Goal: Transaction & Acquisition: Purchase product/service

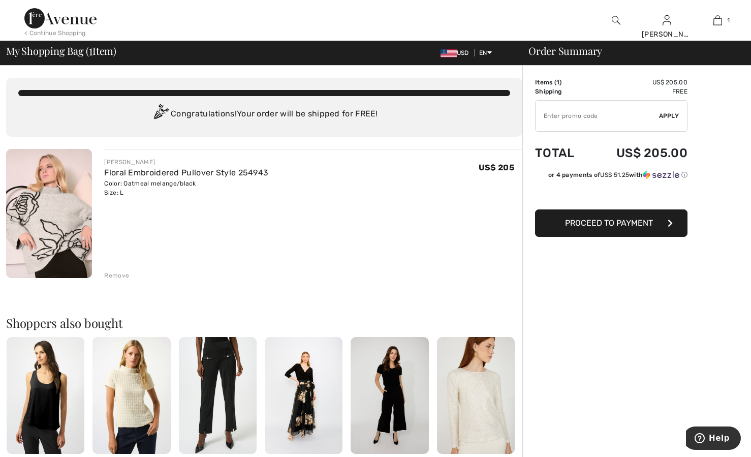
click at [618, 227] on span "Proceed to Payment" at bounding box center [609, 223] width 88 height 10
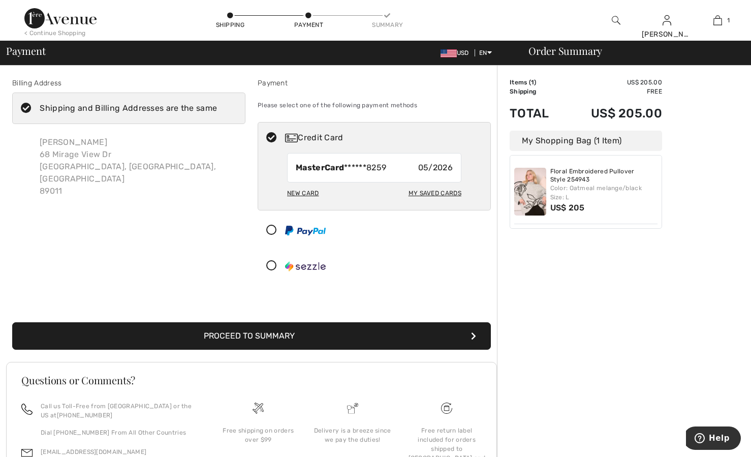
click at [295, 192] on div "New Card" at bounding box center [303, 193] width 32 height 17
radio input "true"
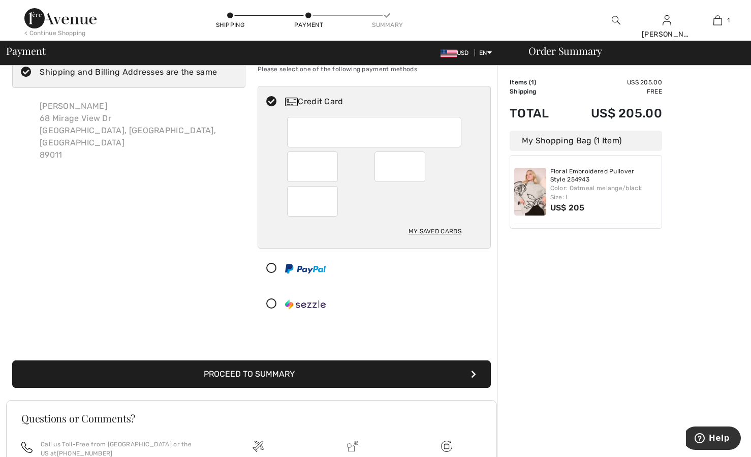
scroll to position [51, 0]
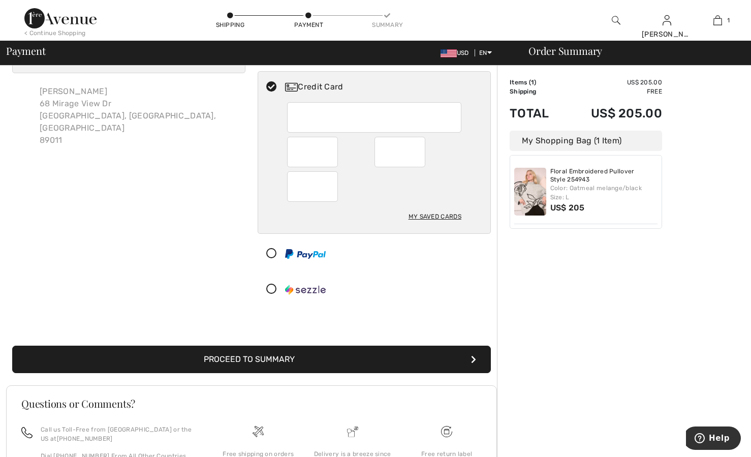
click at [267, 356] on button "Proceed to Summary" at bounding box center [251, 359] width 479 height 27
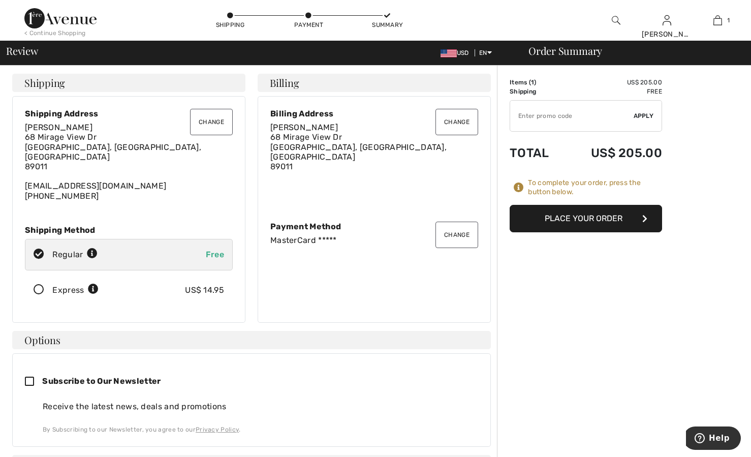
click at [590, 223] on button "Place Your Order" at bounding box center [586, 218] width 153 height 27
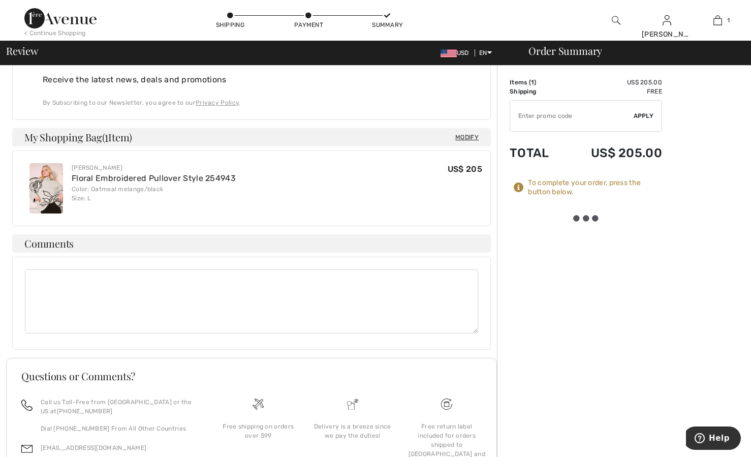
scroll to position [234, 0]
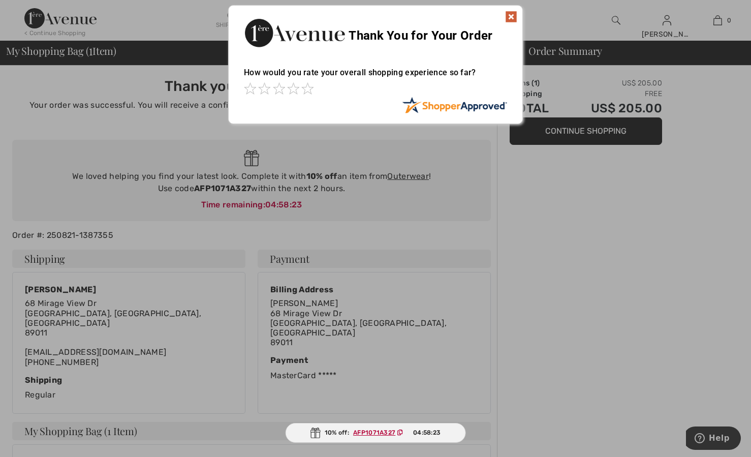
click at [510, 18] on img at bounding box center [511, 17] width 12 height 12
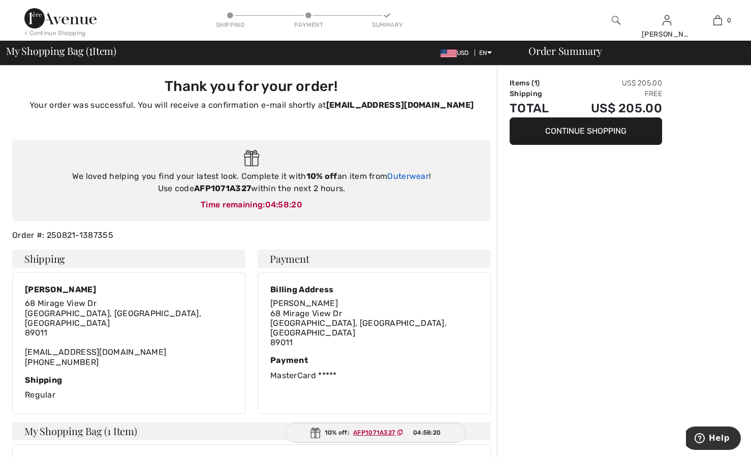
click at [413, 175] on link "Outerwear" at bounding box center [408, 176] width 42 height 10
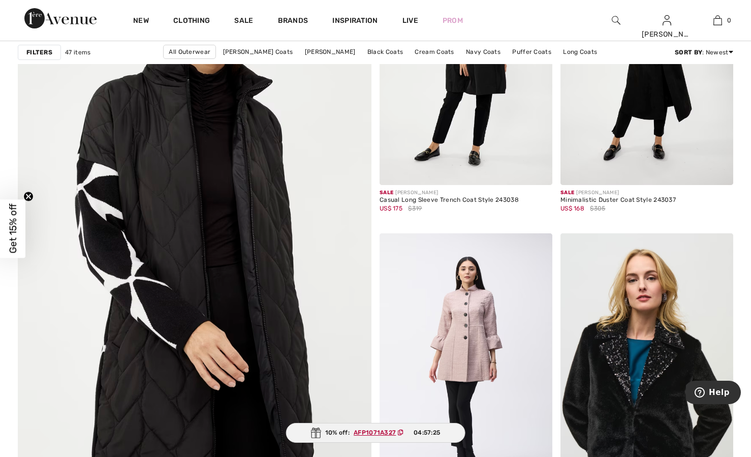
scroll to position [2643, 0]
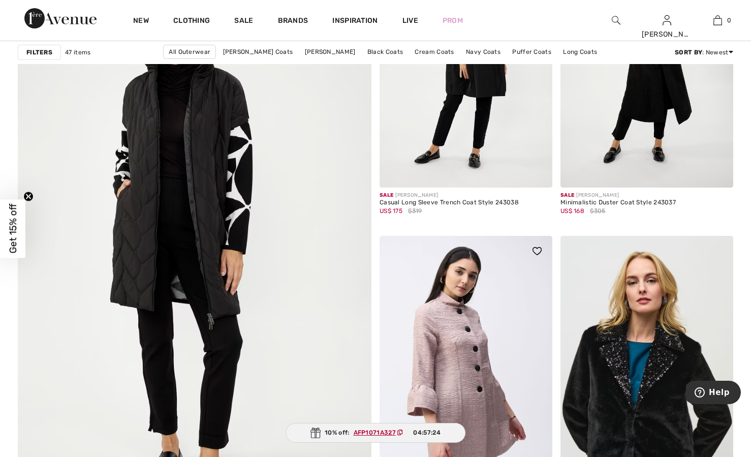
click at [433, 335] on img at bounding box center [466, 365] width 173 height 259
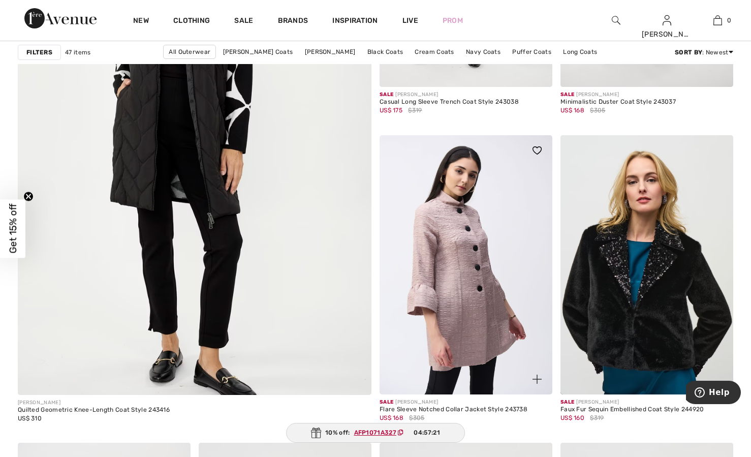
scroll to position [2745, 0]
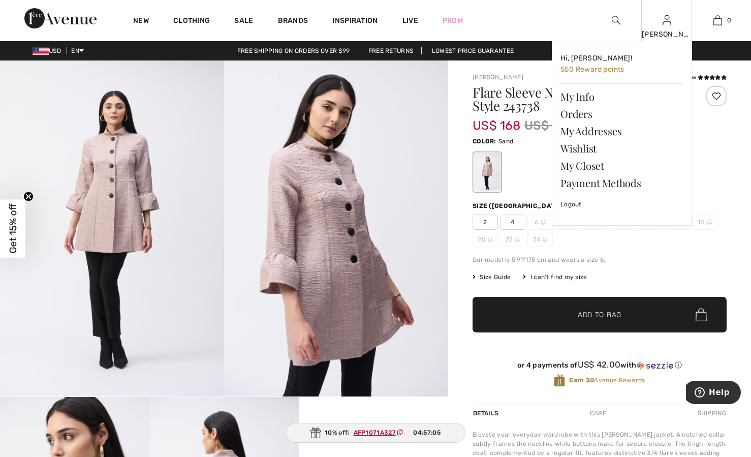
click at [668, 29] on div "[PERSON_NAME]" at bounding box center [667, 34] width 50 height 11
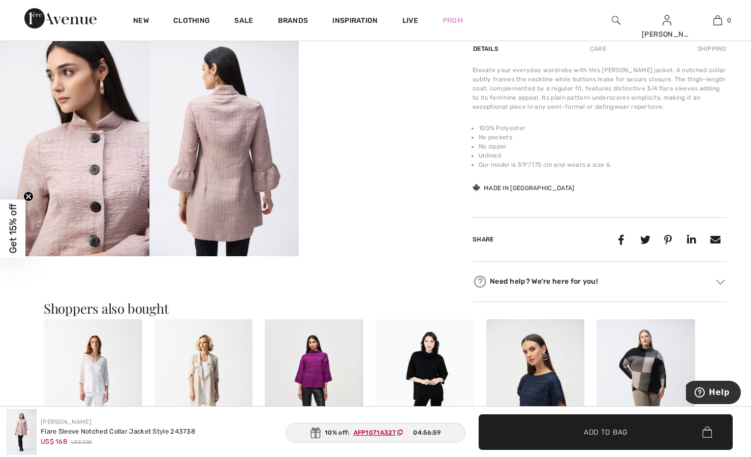
scroll to position [305, 0]
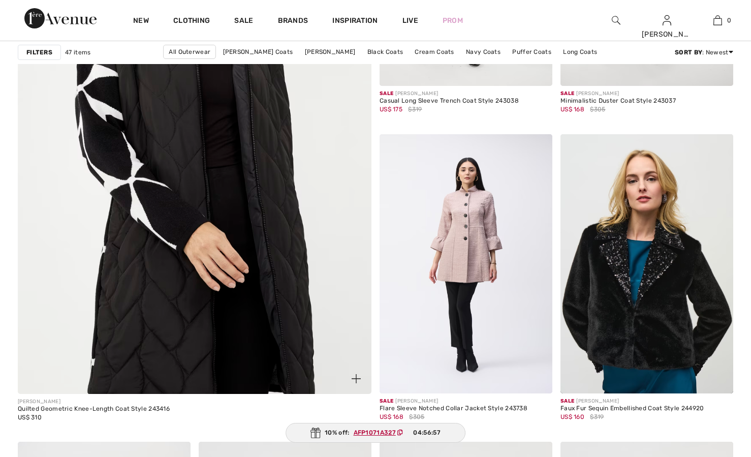
scroll to position [2745, 0]
